Goal: Navigation & Orientation: Understand site structure

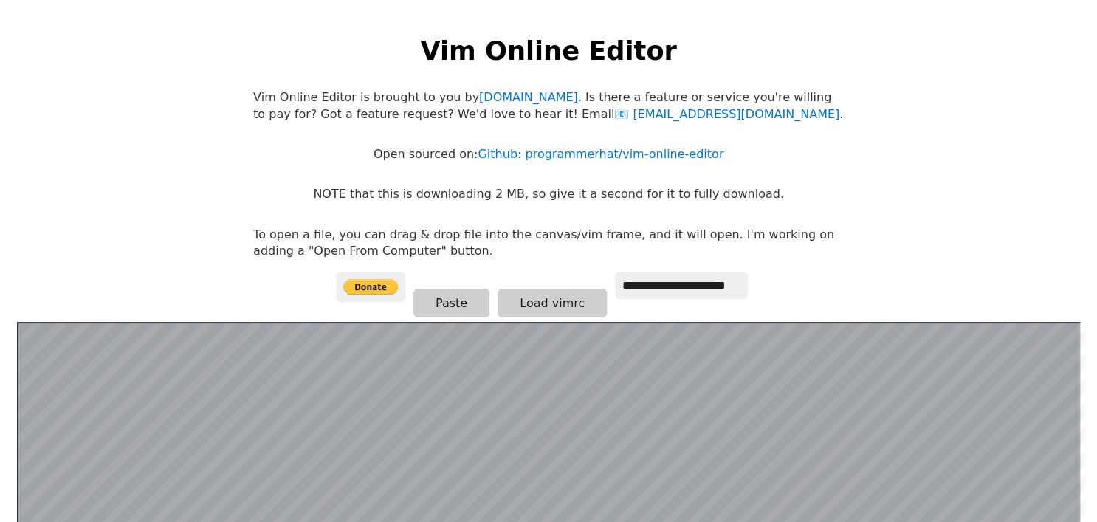
click at [401, 102] on p "Vim Online Editor is brought to you by [DOMAIN_NAME] . Is there a feature or se…" at bounding box center [548, 105] width 591 height 33
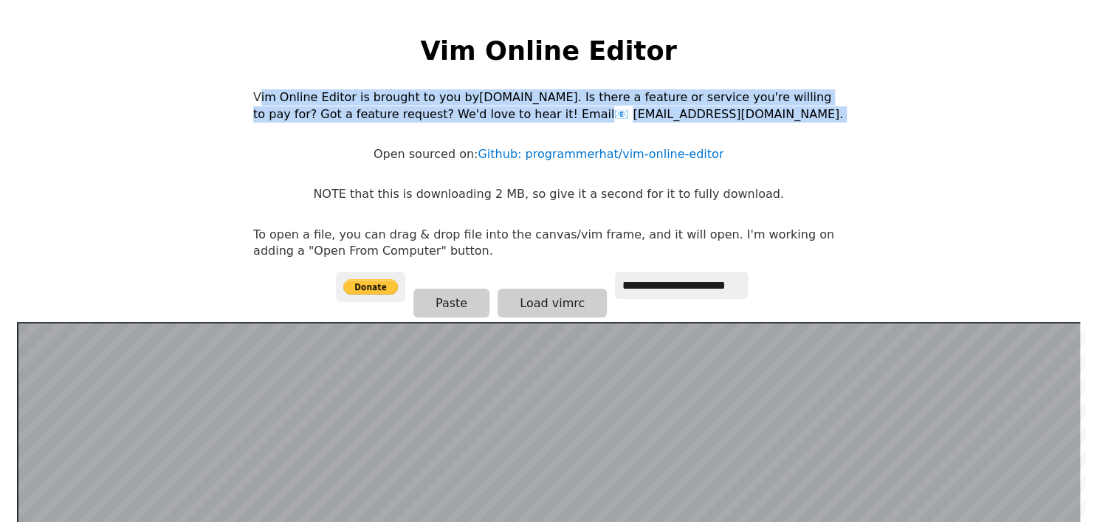
click at [401, 102] on p "Vim Online Editor is brought to you by [DOMAIN_NAME] . Is there a feature or se…" at bounding box center [548, 105] width 591 height 33
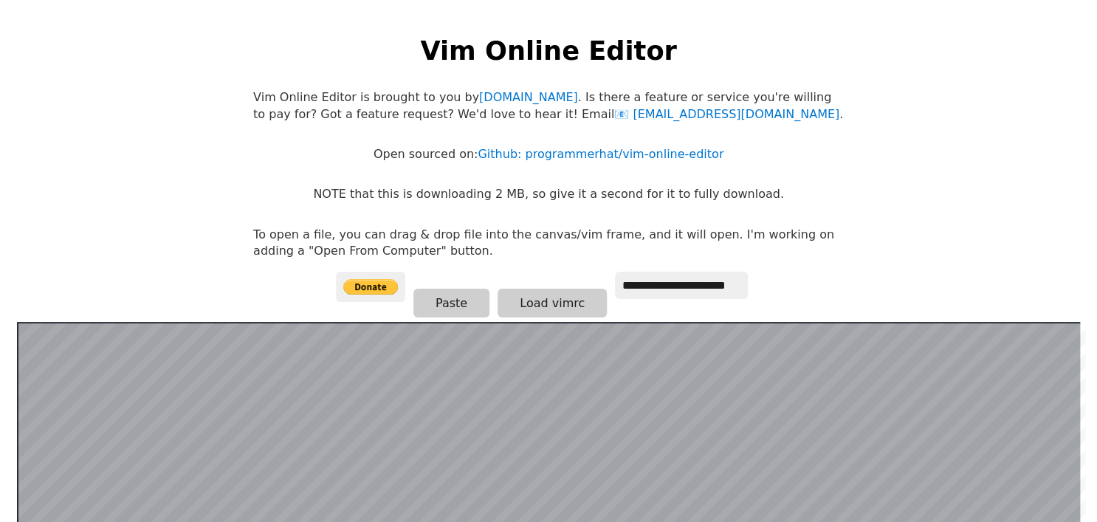
click at [459, 153] on p "Open sourced on: Github: programmerhat/vim-online-editor" at bounding box center [549, 154] width 350 height 16
click at [514, 203] on body "**********" at bounding box center [548, 276] width 605 height 522
